Goal: Task Accomplishment & Management: Use online tool/utility

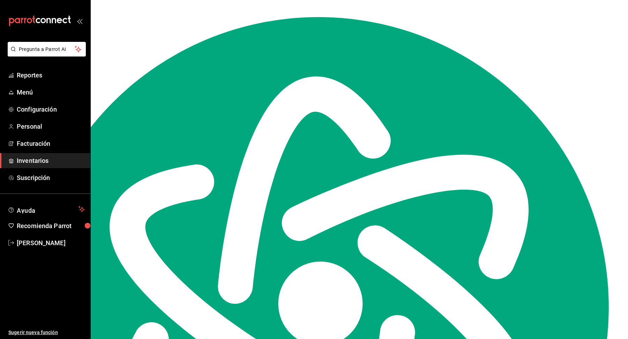
scroll to position [8100, 0]
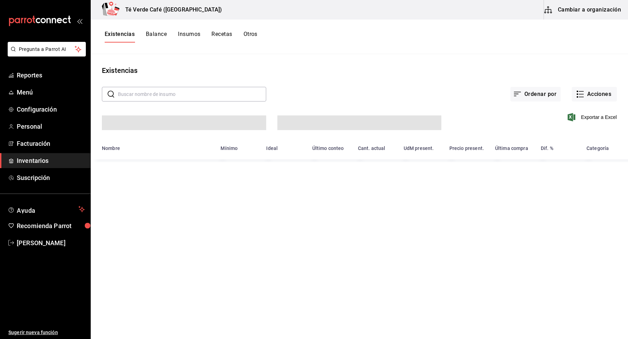
click at [176, 96] on input "text" at bounding box center [192, 94] width 148 height 14
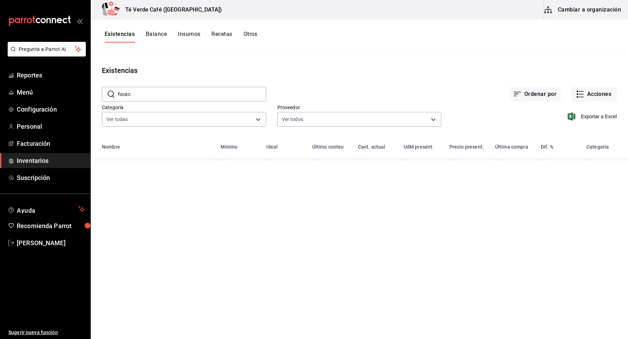
type input "focacc"
click at [176, 96] on input "focacc" at bounding box center [192, 94] width 148 height 14
type textarea "focacc"
click at [176, 96] on input "focacc" at bounding box center [192, 94] width 148 height 14
click at [163, 96] on input "crois" at bounding box center [192, 94] width 148 height 14
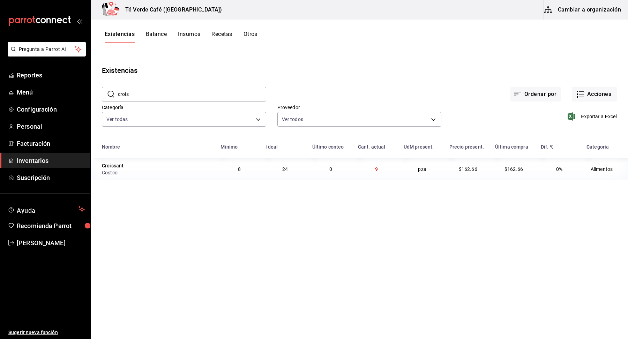
click at [163, 96] on input "crois" at bounding box center [192, 94] width 148 height 14
click at [159, 93] on input "brown" at bounding box center [192, 94] width 148 height 14
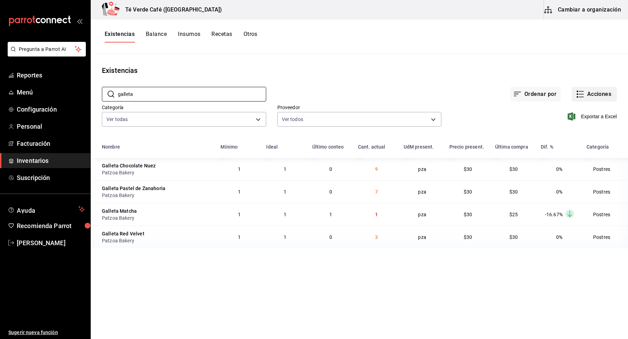
type input "galleta"
click at [595, 100] on button "Acciones" at bounding box center [594, 94] width 45 height 15
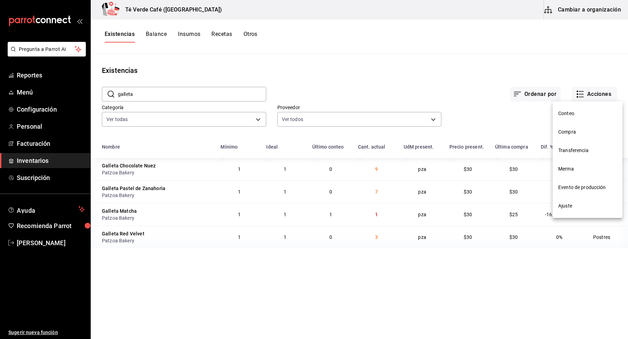
click at [568, 129] on span "Compra" at bounding box center [587, 131] width 59 height 7
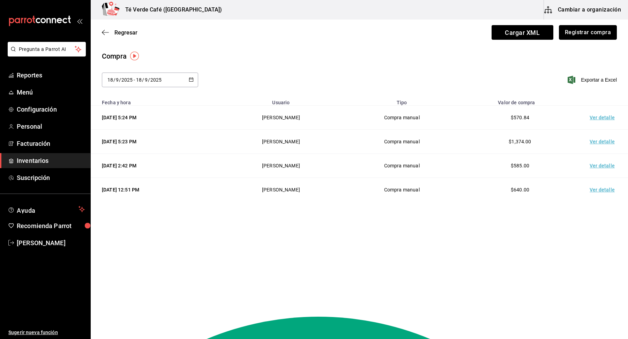
click at [594, 36] on button "Registrar compra" at bounding box center [588, 32] width 58 height 15
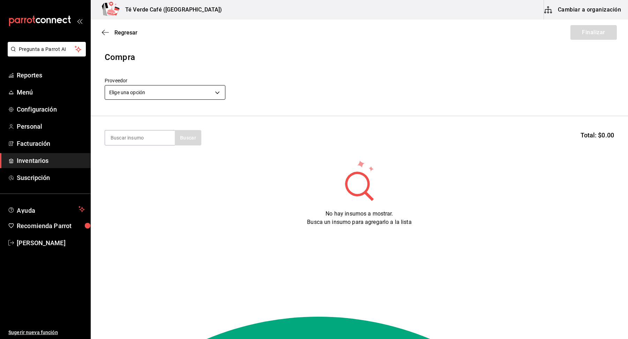
click at [188, 97] on body "Pregunta a Parrot AI Reportes Menú Configuración Personal Facturación Inventari…" at bounding box center [314, 150] width 628 height 300
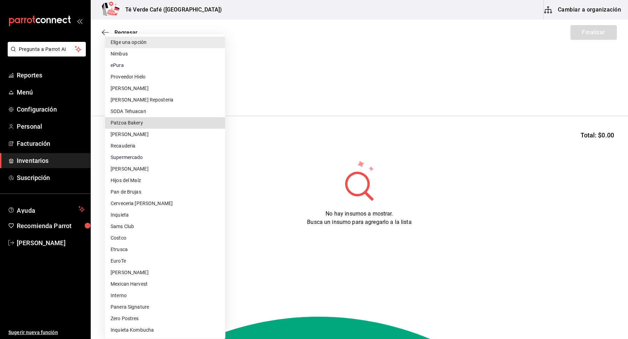
type input "14be195b-86d1-4e32-aa5c-66f1cfe42352"
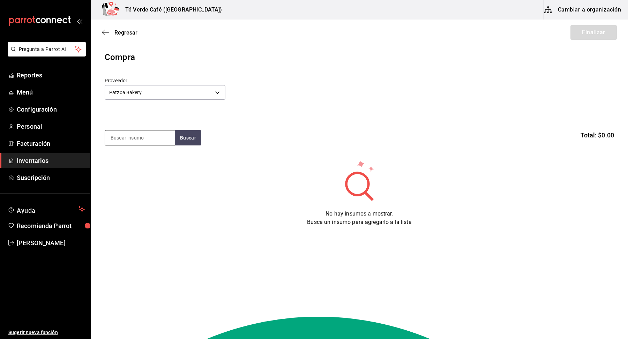
click at [149, 141] on input at bounding box center [140, 138] width 70 height 15
click at [195, 142] on button "Buscar" at bounding box center [188, 137] width 27 height 15
click at [154, 137] on input "chispa" at bounding box center [140, 138] width 70 height 15
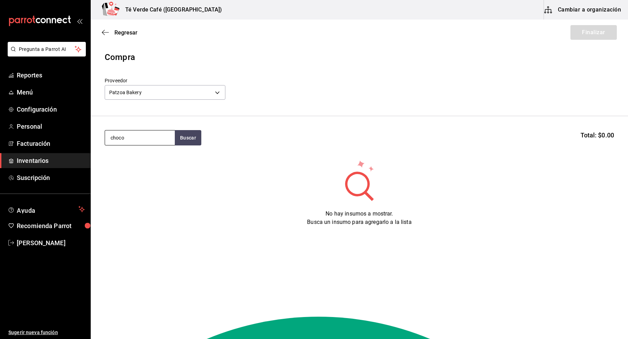
type input "choco"
click at [140, 162] on div "Galleta Chocolate Nuez" at bounding box center [140, 158] width 59 height 8
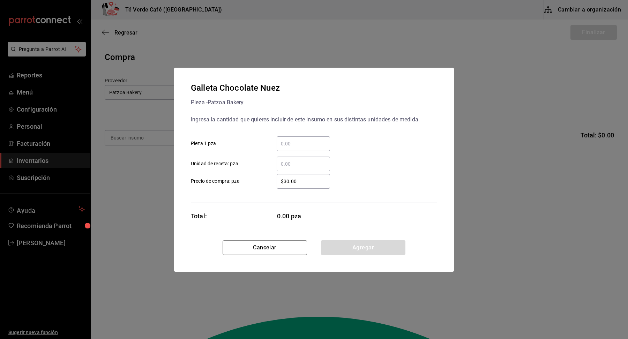
click at [313, 143] on input "​ Pieza 1 pza" at bounding box center [303, 144] width 53 height 8
type input "5"
click at [369, 249] on button "Agregar" at bounding box center [363, 247] width 84 height 15
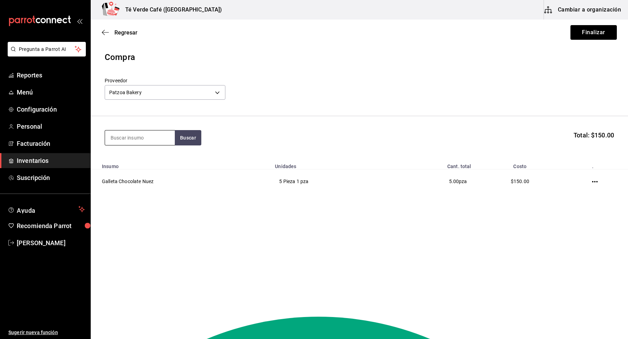
click at [153, 132] on input at bounding box center [140, 138] width 70 height 15
type input "matc"
click at [190, 139] on button "Buscar" at bounding box center [188, 137] width 27 height 15
click at [148, 164] on div "Pieza - Patzoa Bakery" at bounding box center [135, 165] width 48 height 7
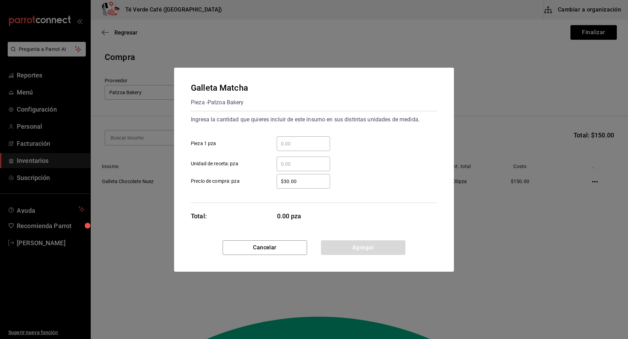
click at [313, 146] on input "​ Pieza 1 pza" at bounding box center [303, 144] width 53 height 8
type input "8"
click at [355, 247] on button "Agregar" at bounding box center [363, 247] width 84 height 15
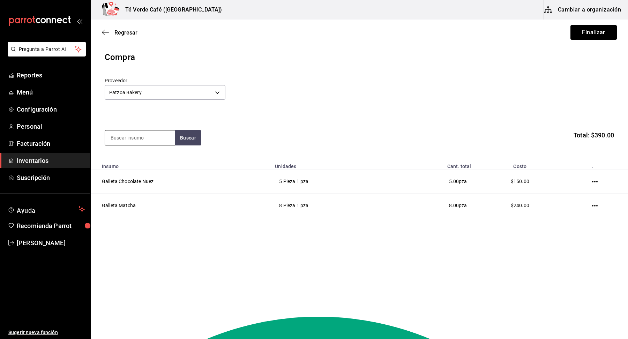
click at [161, 139] on input at bounding box center [140, 138] width 70 height 15
type input "red"
click at [154, 172] on div "Galleta Red Velvet Pieza - Patzoa Bakery" at bounding box center [140, 161] width 70 height 27
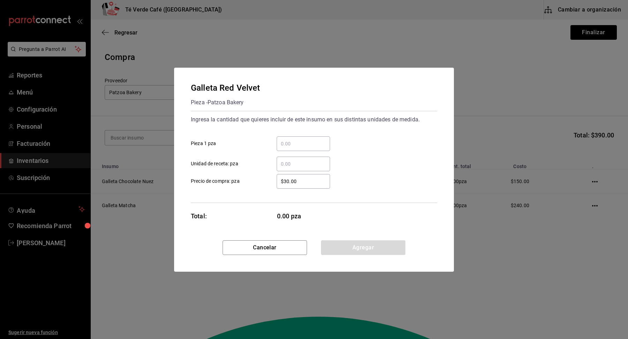
click at [291, 145] on input "​ Pieza 1 pza" at bounding box center [303, 144] width 53 height 8
type input "8"
click at [368, 148] on div "8 ​ Pieza 1 pza" at bounding box center [311, 141] width 252 height 20
click at [372, 249] on button "Agregar" at bounding box center [363, 247] width 84 height 15
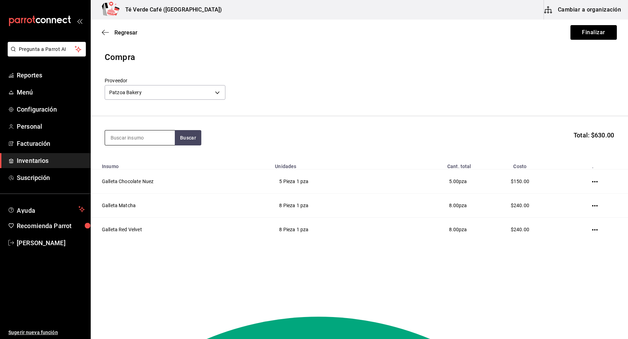
click at [165, 136] on input at bounding box center [140, 138] width 70 height 15
type input "pastel"
click at [135, 163] on div "Galleta Pastel de Zanahoria" at bounding box center [140, 162] width 59 height 17
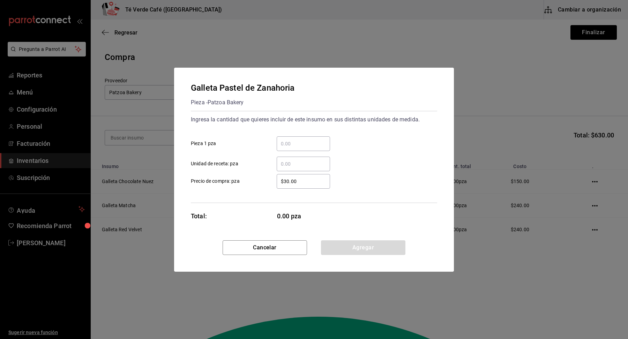
click at [313, 145] on input "​ Pieza 1 pza" at bounding box center [303, 144] width 53 height 8
type input "4"
click at [379, 139] on div "4 ​ Pieza 1 pza" at bounding box center [311, 141] width 252 height 20
click at [372, 251] on button "Agregar" at bounding box center [363, 247] width 84 height 15
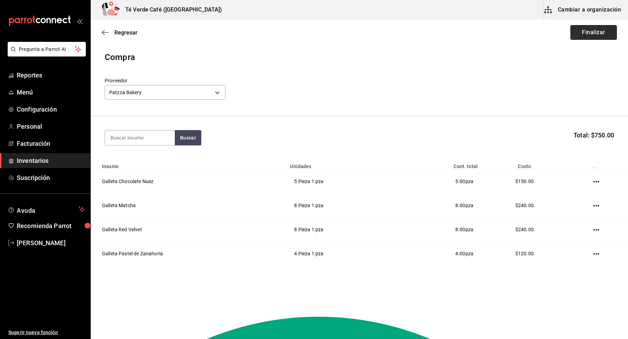
click at [589, 32] on button "Finalizar" at bounding box center [594, 32] width 46 height 15
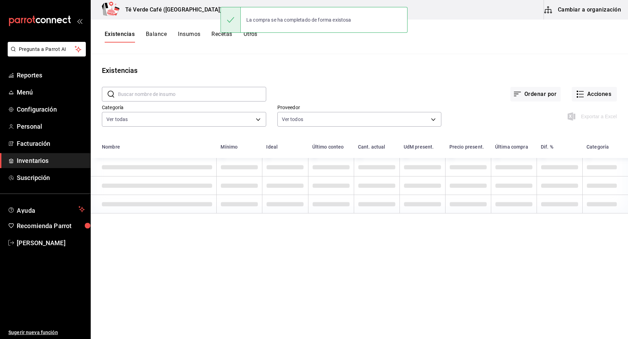
click at [26, 162] on span "Inventarios" at bounding box center [51, 160] width 68 height 9
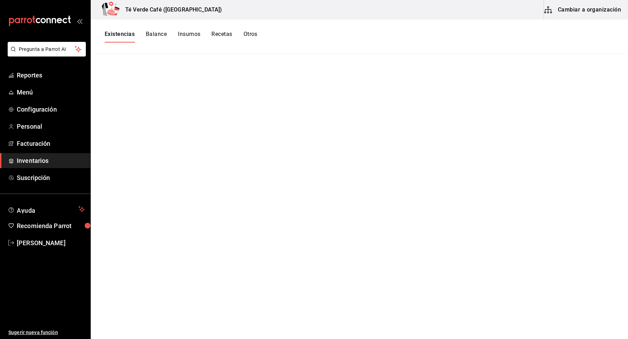
click at [157, 35] on button "Balance" at bounding box center [156, 37] width 21 height 12
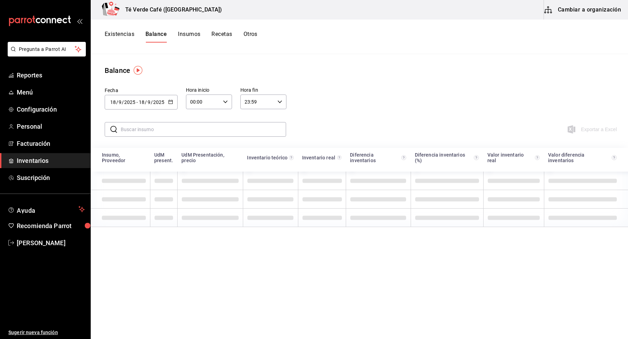
click at [128, 35] on button "Existencias" at bounding box center [120, 37] width 30 height 12
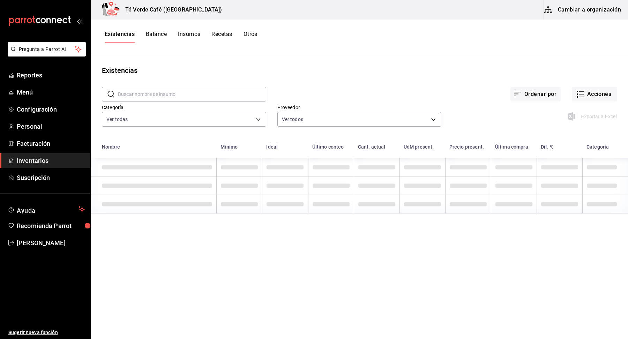
click at [222, 88] on input "text" at bounding box center [192, 94] width 148 height 14
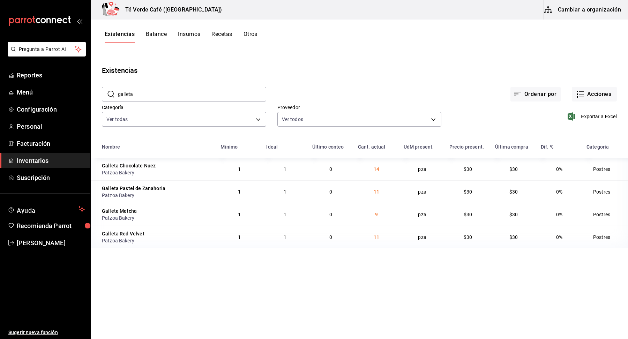
click at [169, 98] on input "galleta" at bounding box center [192, 94] width 148 height 14
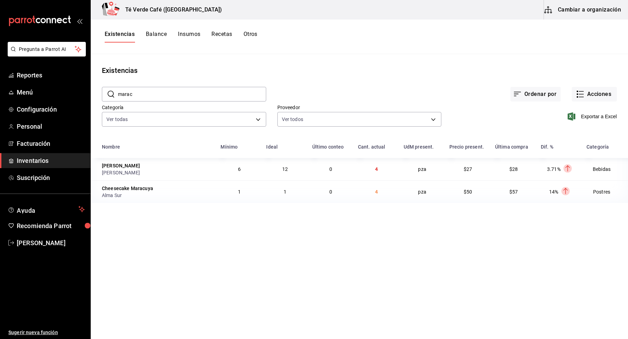
click at [166, 96] on input "marac" at bounding box center [192, 94] width 148 height 14
click at [153, 99] on input "lavand" at bounding box center [192, 94] width 148 height 14
click at [163, 90] on input "kombu" at bounding box center [192, 94] width 148 height 14
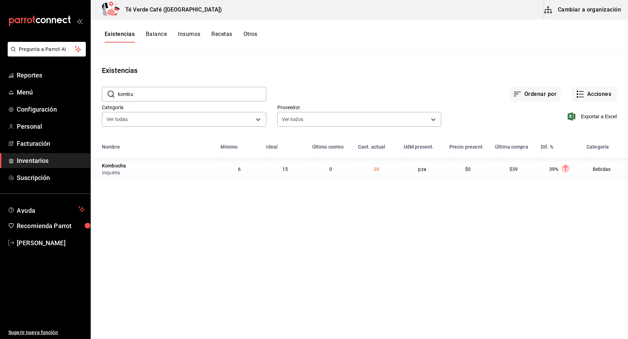
click at [163, 90] on input "kombu" at bounding box center [192, 94] width 148 height 14
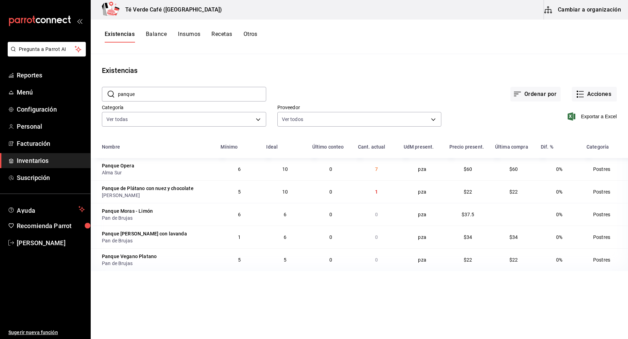
click at [135, 94] on input "panque" at bounding box center [192, 94] width 148 height 14
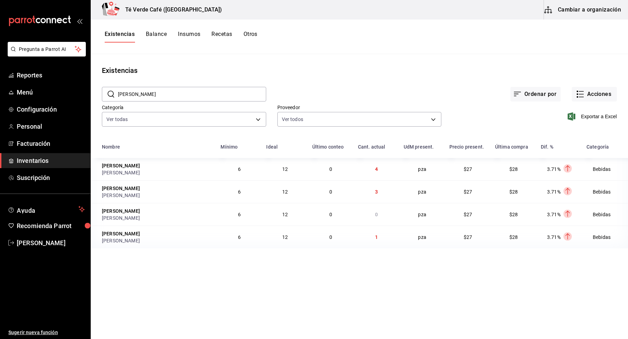
click at [146, 92] on input "[PERSON_NAME]" at bounding box center [192, 94] width 148 height 14
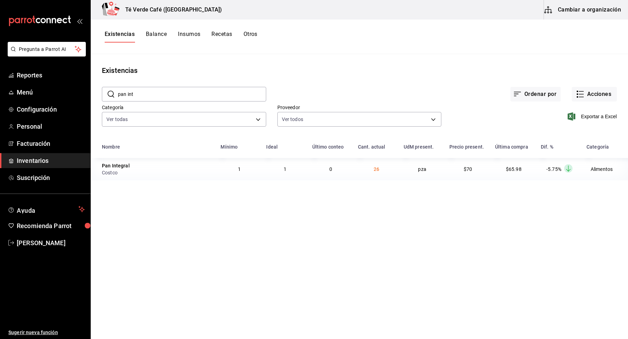
click at [166, 95] on input "pan int" at bounding box center [192, 94] width 148 height 14
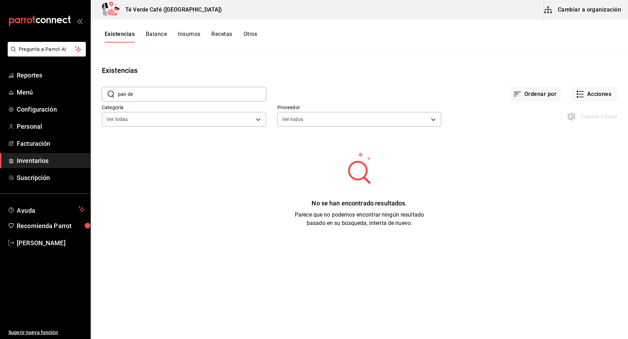
click at [166, 95] on input "pan de" at bounding box center [192, 94] width 148 height 14
click at [168, 91] on input "pan de" at bounding box center [192, 94] width 148 height 14
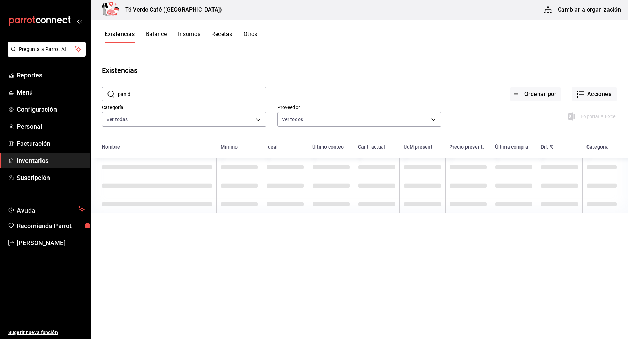
click at [168, 91] on input "pan d" at bounding box center [192, 94] width 148 height 14
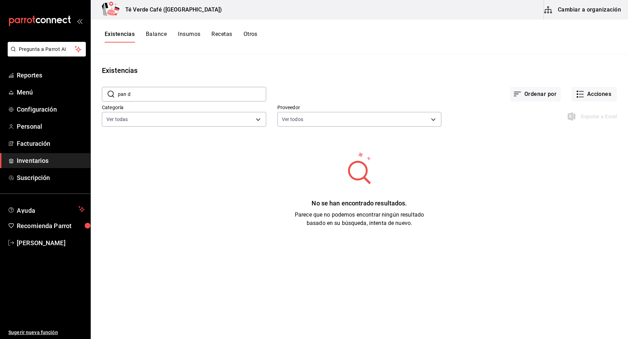
click at [168, 91] on input "pan d" at bounding box center [192, 94] width 148 height 14
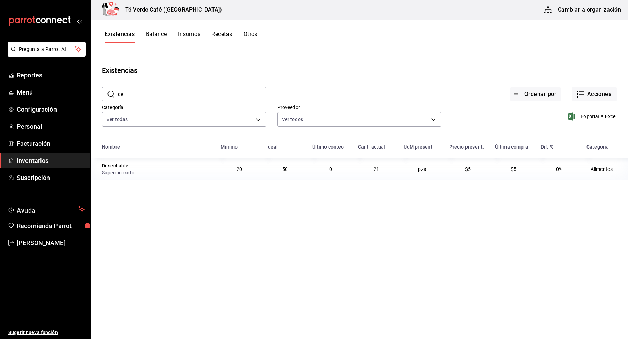
type input "d"
type input "huevo"
click at [324, 65] on div "Existencias" at bounding box center [359, 70] width 537 height 10
click at [40, 77] on span "Reportes" at bounding box center [51, 74] width 68 height 9
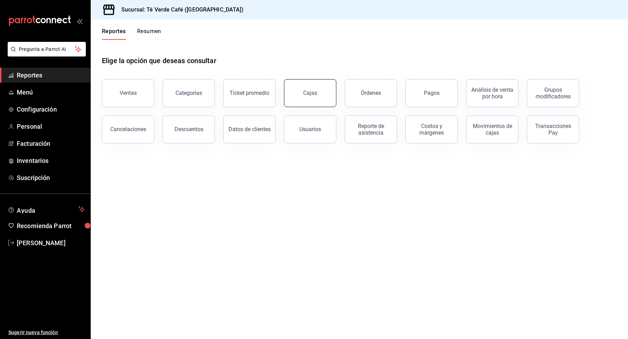
click at [320, 96] on link "Cajas" at bounding box center [310, 93] width 52 height 28
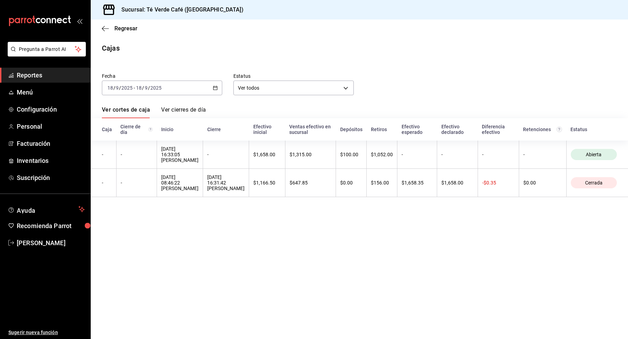
click at [35, 76] on span "Reportes" at bounding box center [51, 74] width 68 height 9
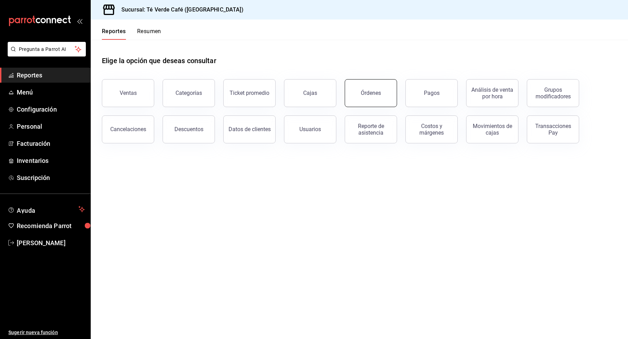
click at [378, 96] on button "Órdenes" at bounding box center [371, 93] width 52 height 28
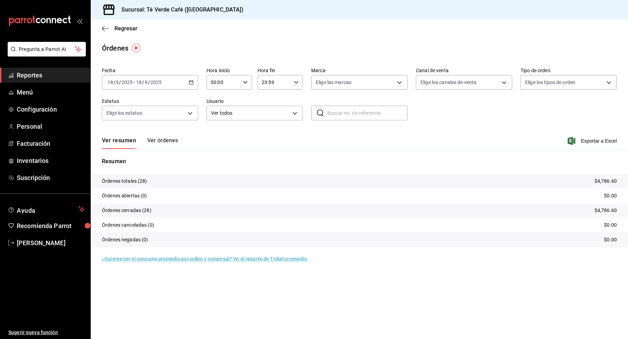
click at [39, 79] on span "Reportes" at bounding box center [51, 74] width 68 height 9
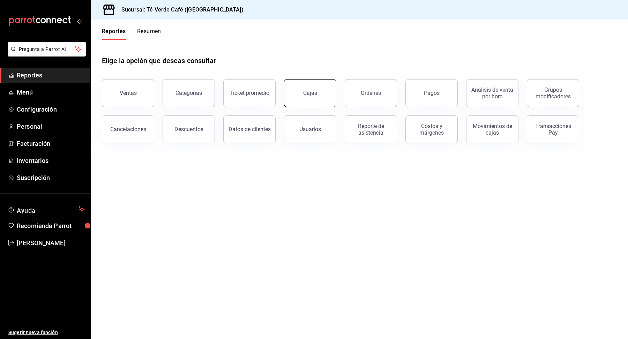
click at [332, 87] on link "Cajas" at bounding box center [310, 93] width 52 height 28
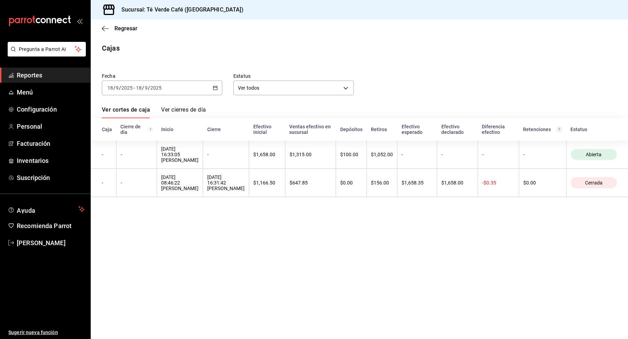
scroll to position [8100, 0]
click at [39, 108] on span "Configuración" at bounding box center [51, 109] width 68 height 9
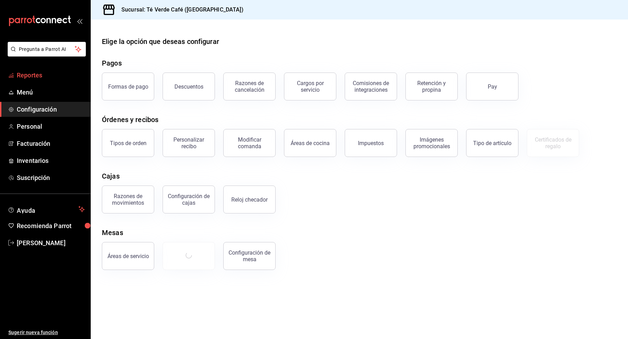
click at [18, 79] on span "Reportes" at bounding box center [51, 74] width 68 height 9
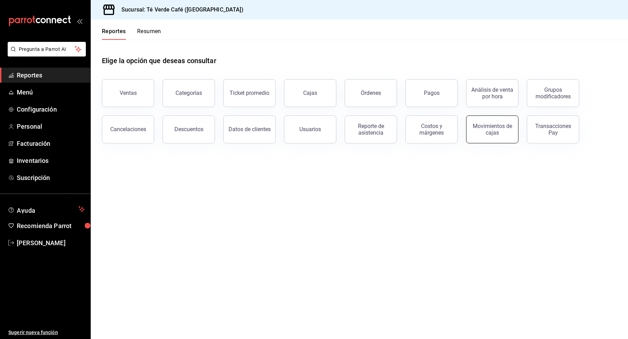
click at [491, 137] on button "Movimientos de cajas" at bounding box center [492, 130] width 52 height 28
